Goal: Information Seeking & Learning: Learn about a topic

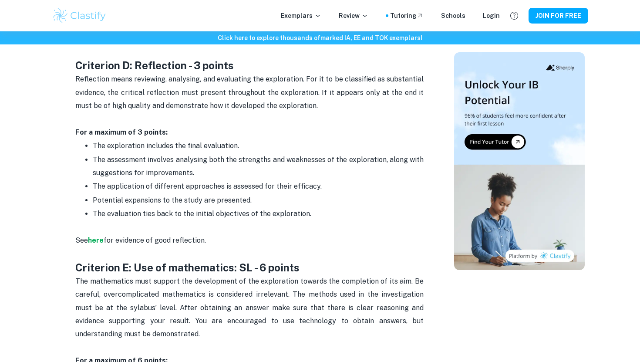
scroll to position [1306, 0]
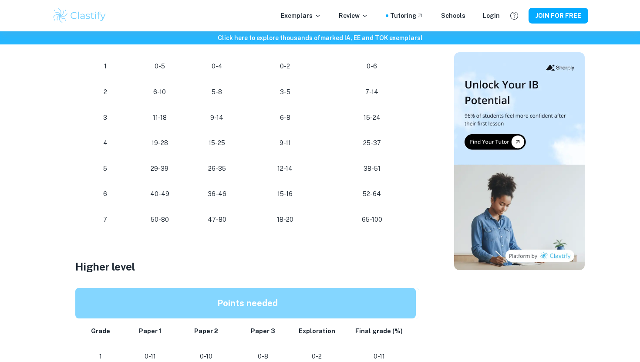
scroll to position [538, 0]
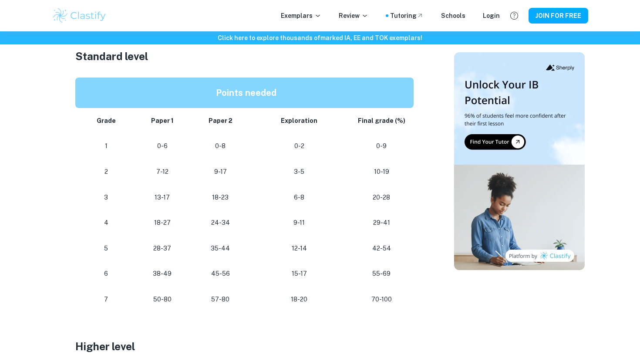
scroll to position [449, 0]
